Goal: Task Accomplishment & Management: Use online tool/utility

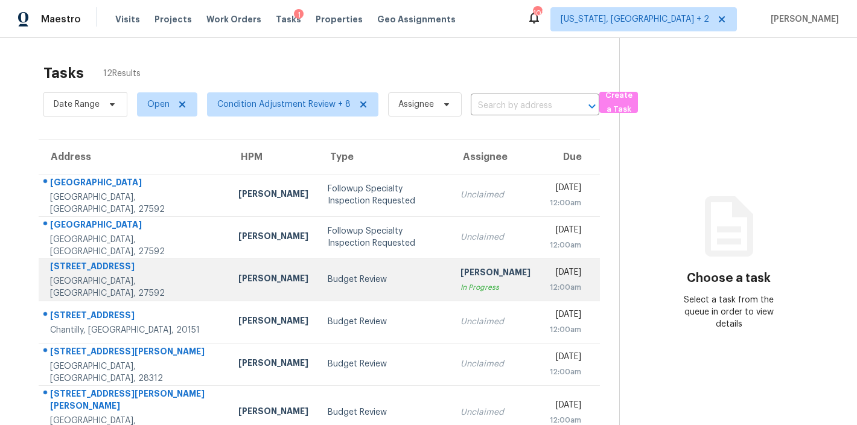
scroll to position [213, 0]
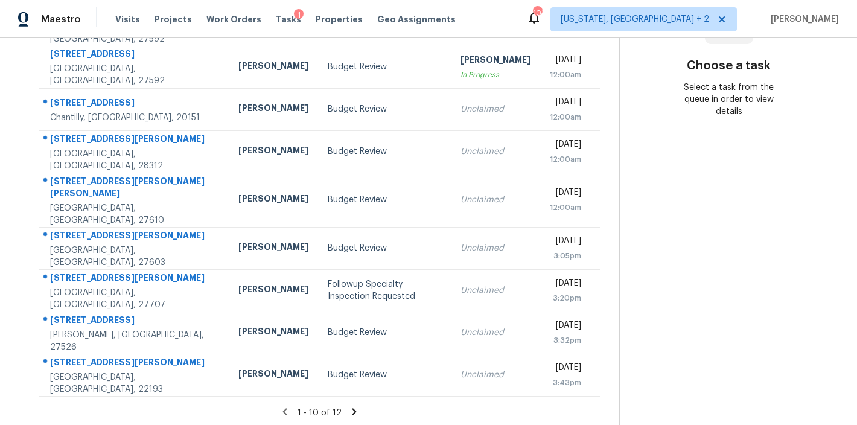
click at [349, 406] on icon at bounding box center [354, 411] width 11 height 11
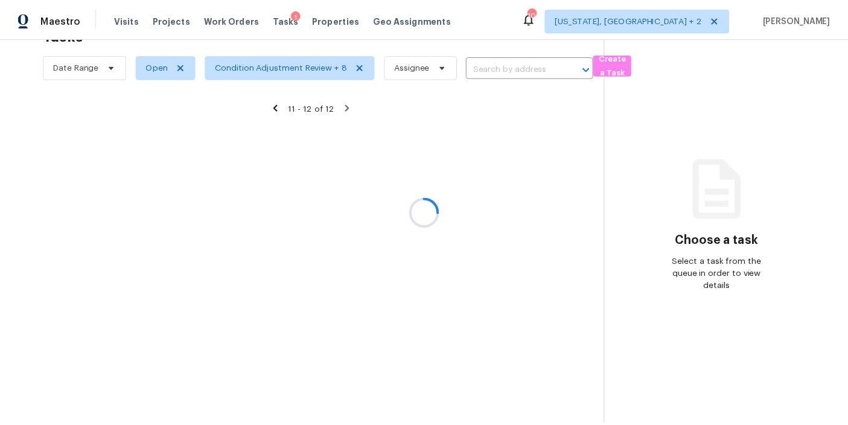
scroll to position [47, 0]
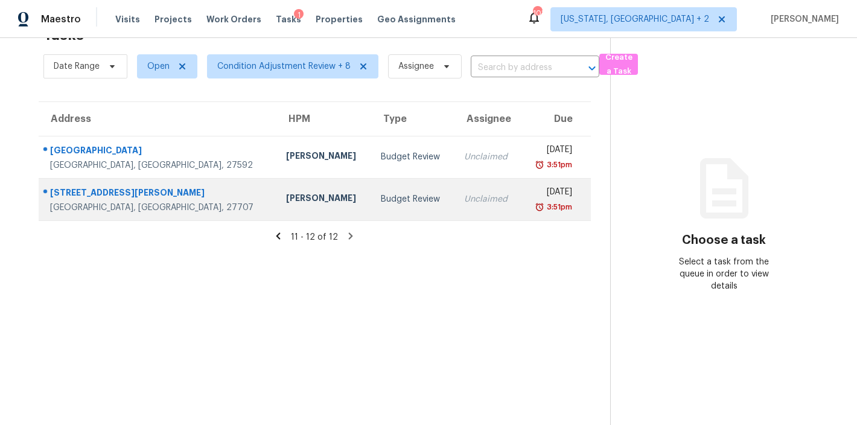
click at [277, 179] on td "Lee Privette" at bounding box center [324, 199] width 95 height 42
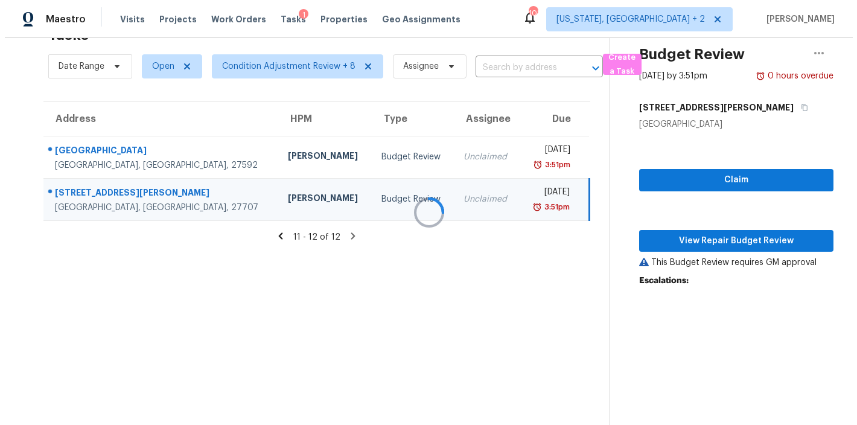
scroll to position [124, 0]
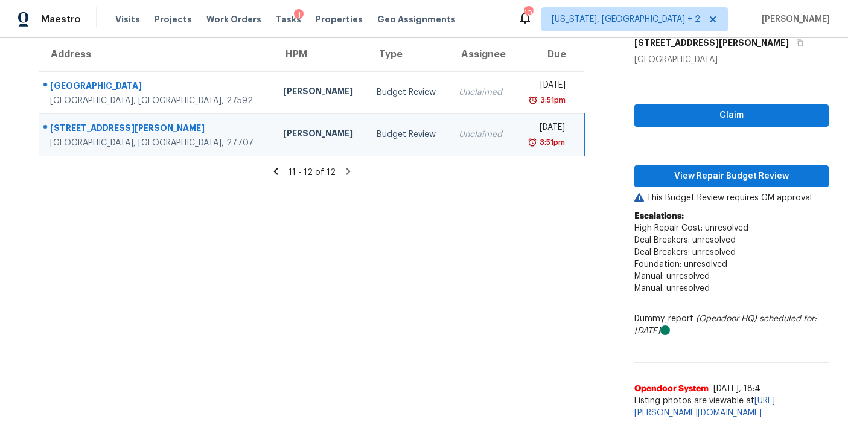
click at [274, 168] on icon at bounding box center [276, 171] width 4 height 7
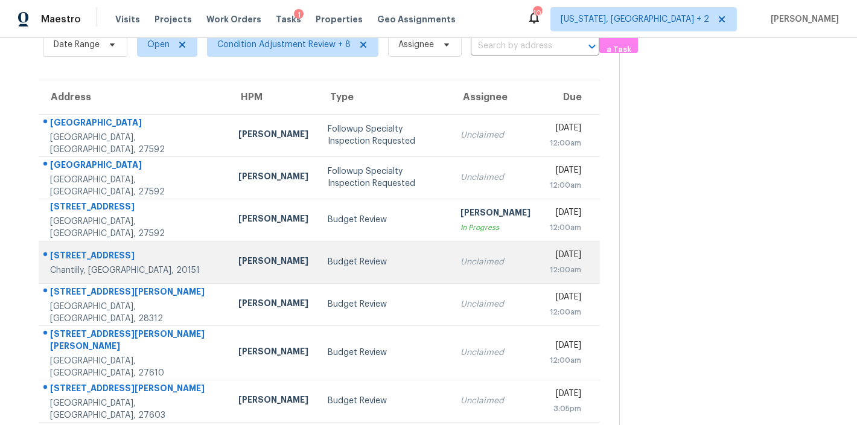
scroll to position [0, 0]
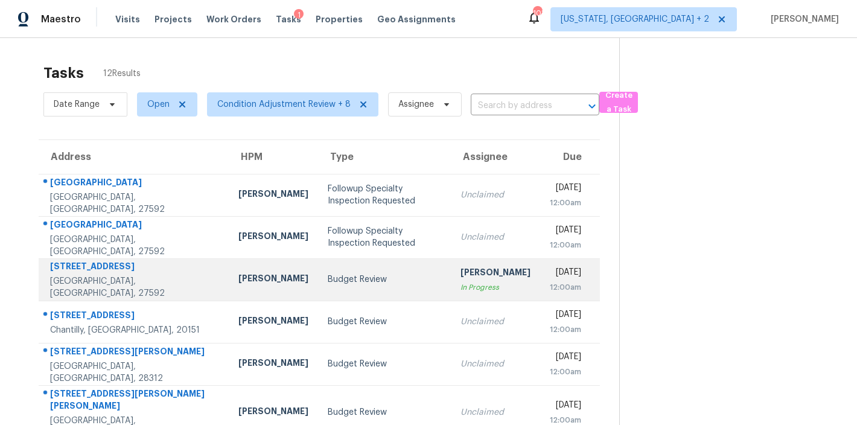
click at [318, 286] on td "Budget Review" at bounding box center [384, 279] width 133 height 42
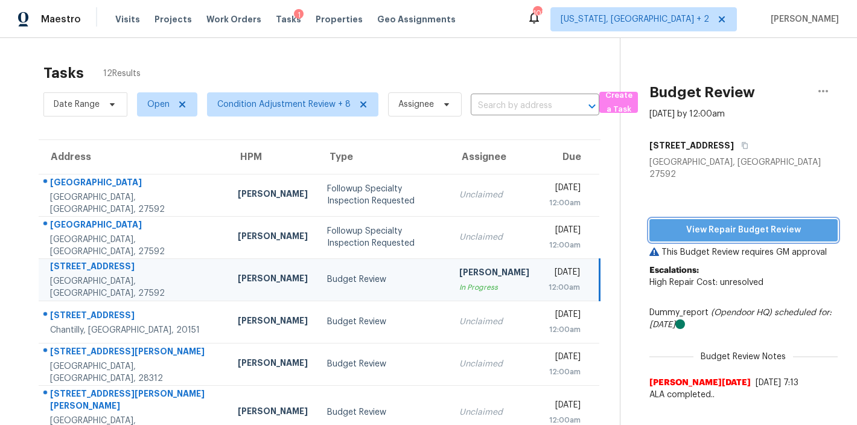
click at [719, 224] on span "View Repair Budget Review" at bounding box center [743, 230] width 169 height 15
